Goal: Information Seeking & Learning: Learn about a topic

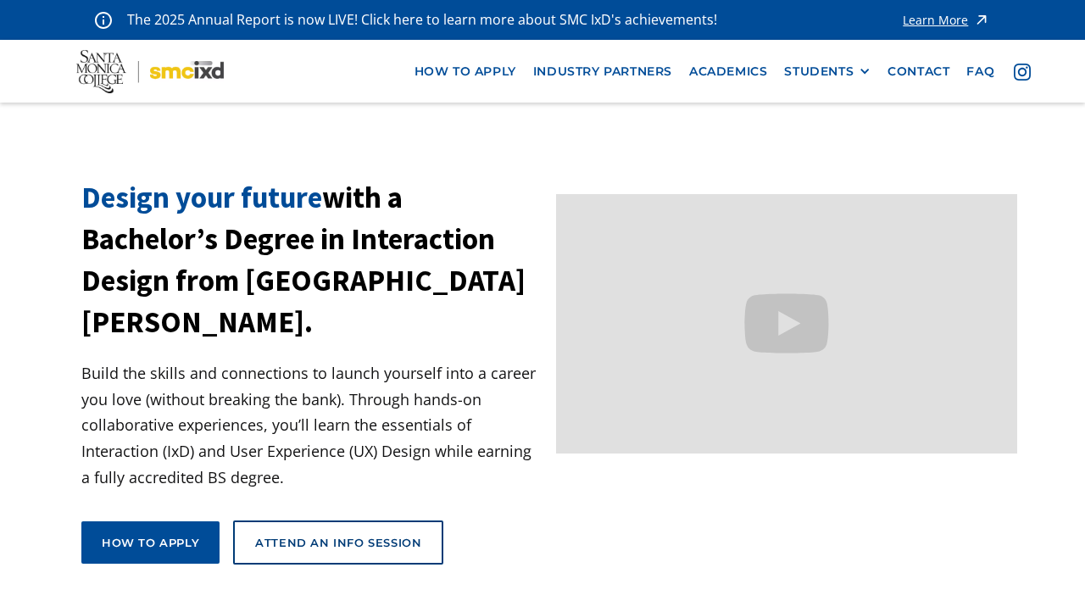
click at [912, 79] on link "contact" at bounding box center [918, 71] width 79 height 31
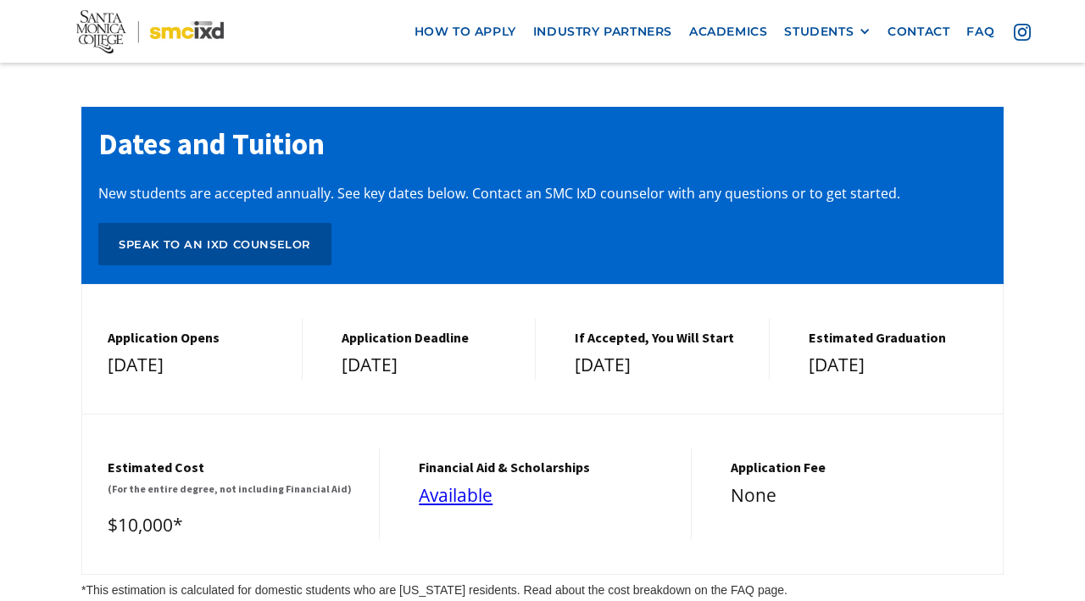
scroll to position [7033, 0]
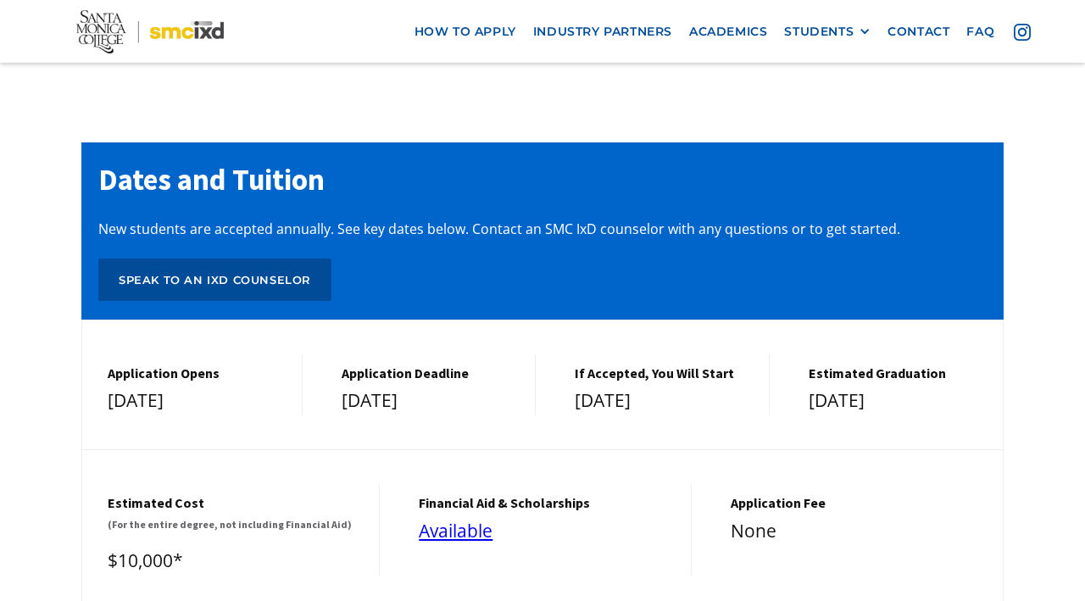
click at [980, 47] on link "faq" at bounding box center [980, 31] width 45 height 31
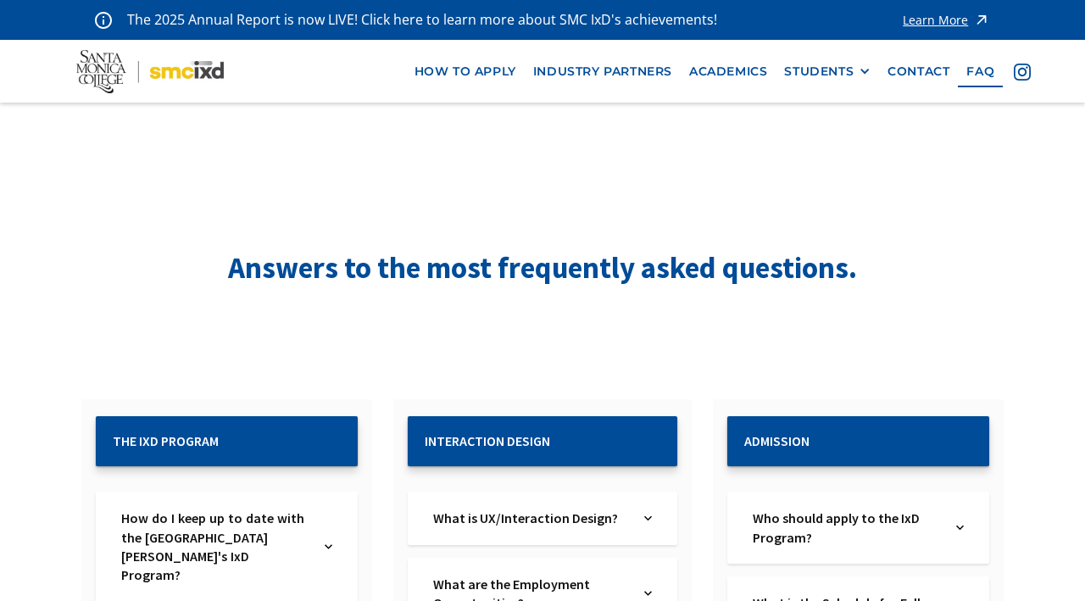
click at [456, 76] on link "how to apply" at bounding box center [465, 71] width 119 height 31
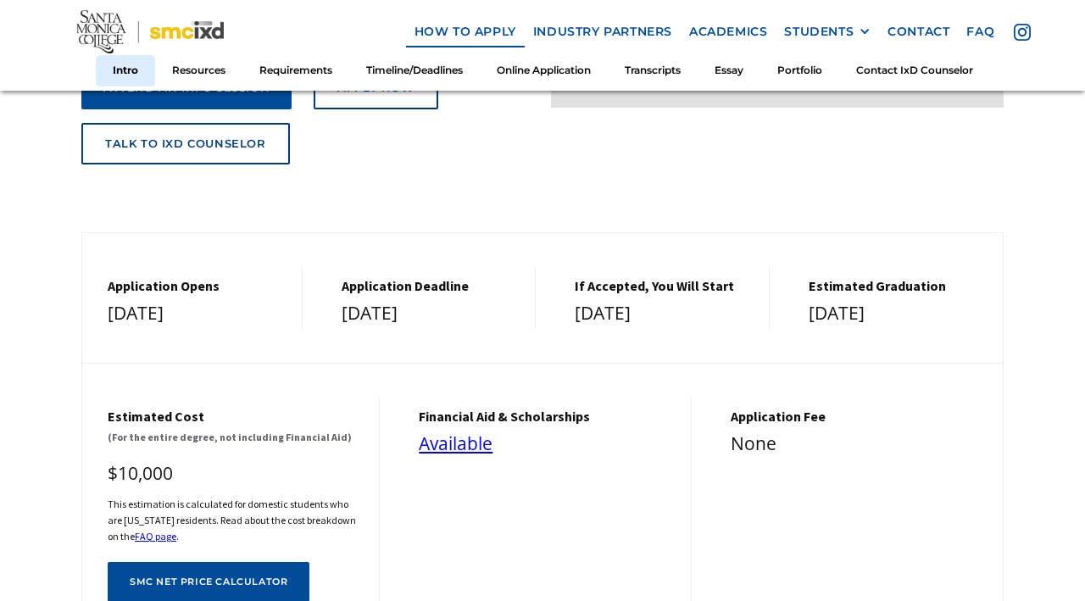
scroll to position [456, 0]
click at [144, 542] on link "FAQ page" at bounding box center [156, 535] width 42 height 13
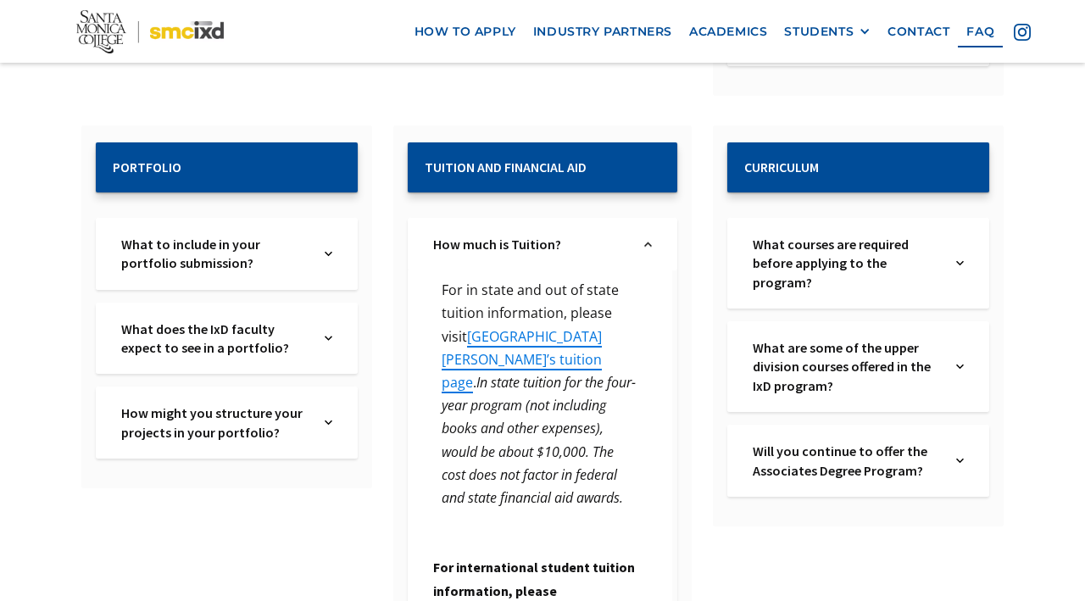
scroll to position [1149, 0]
